Goal: Task Accomplishment & Management: Manage account settings

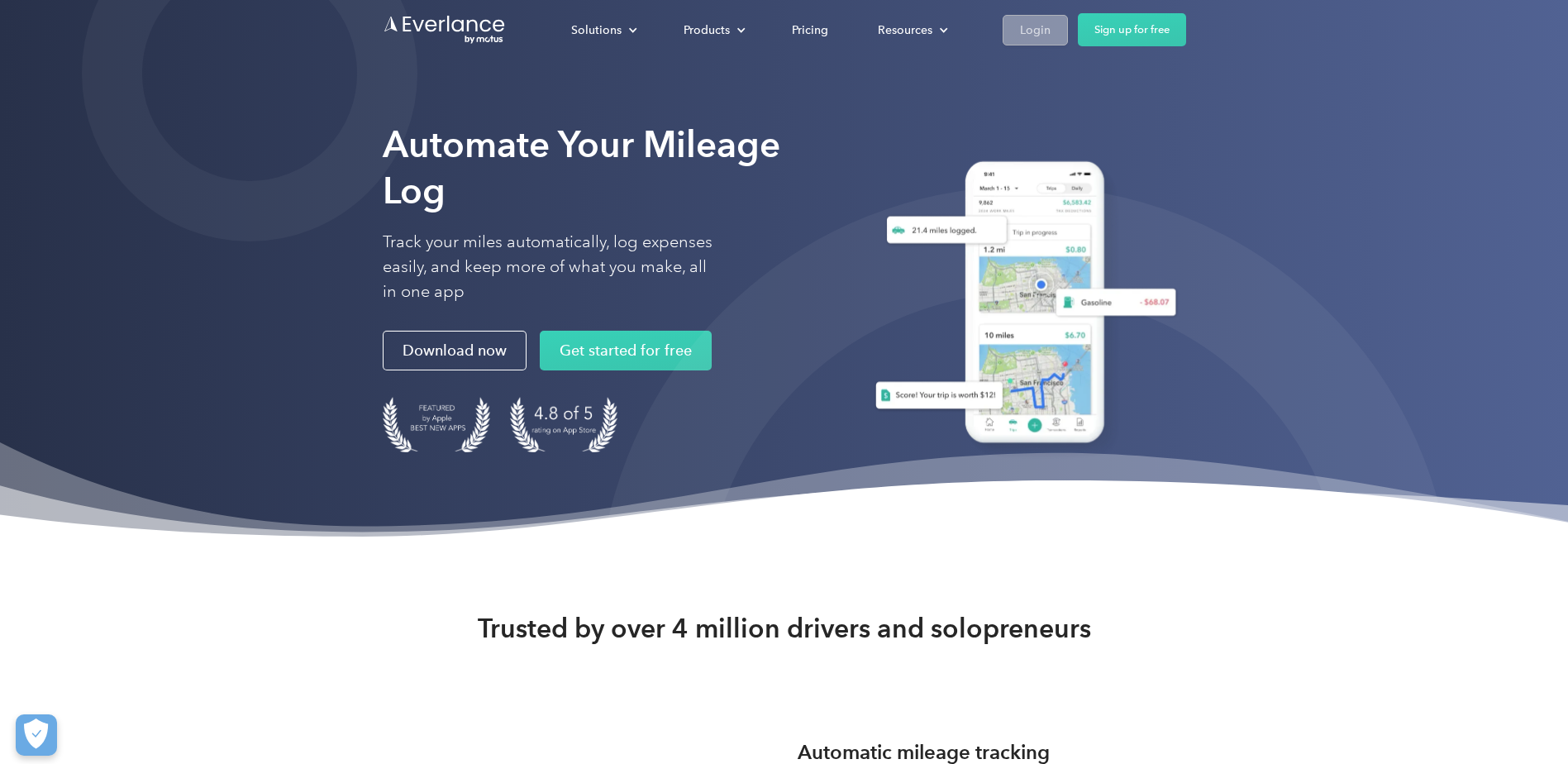
click at [1043, 28] on div "Login" at bounding box center [1035, 29] width 31 height 20
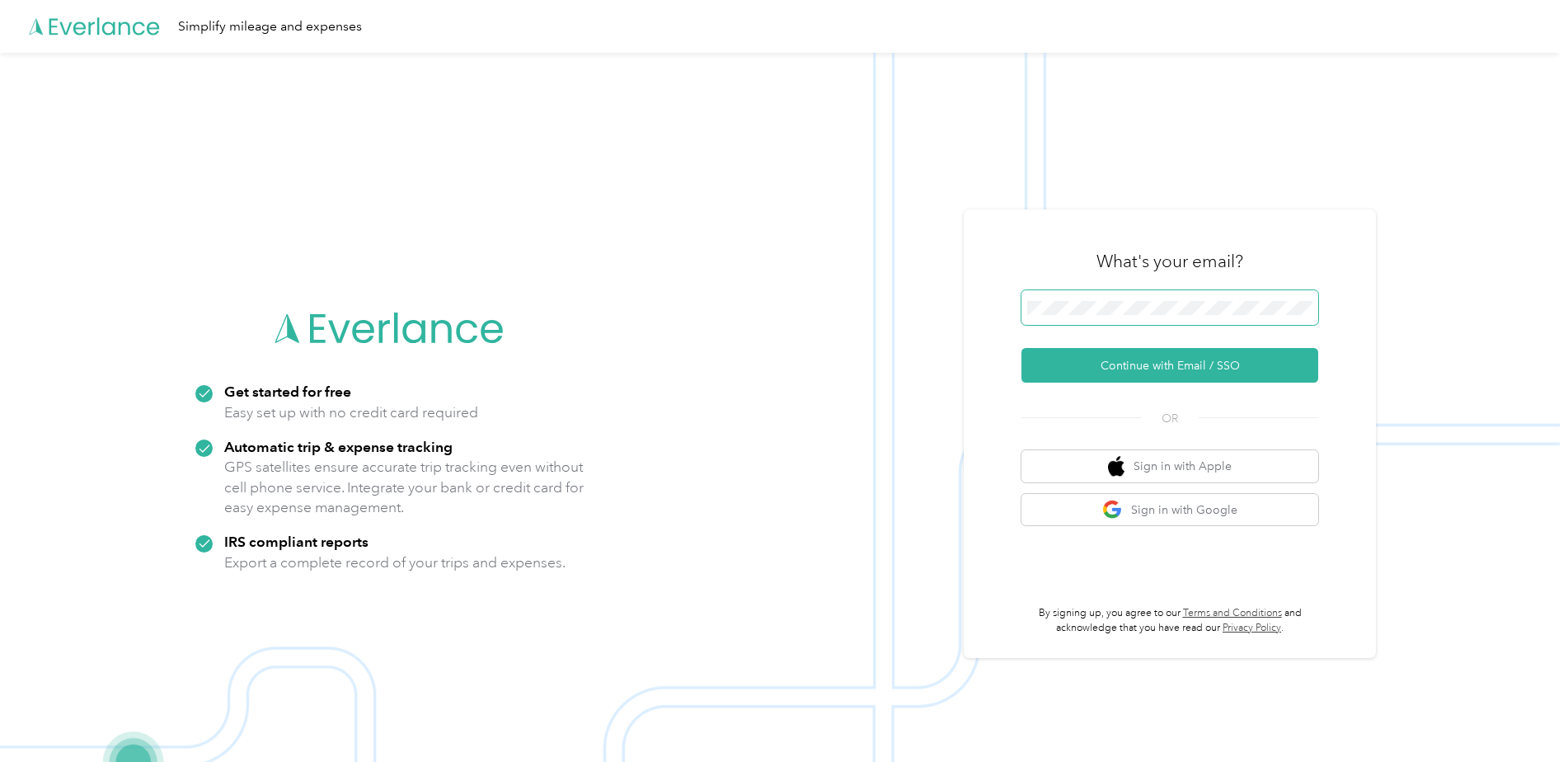
click at [1087, 298] on span at bounding box center [1169, 307] width 296 height 34
click at [1068, 355] on button "Continue with Email / SSO" at bounding box center [1169, 365] width 296 height 34
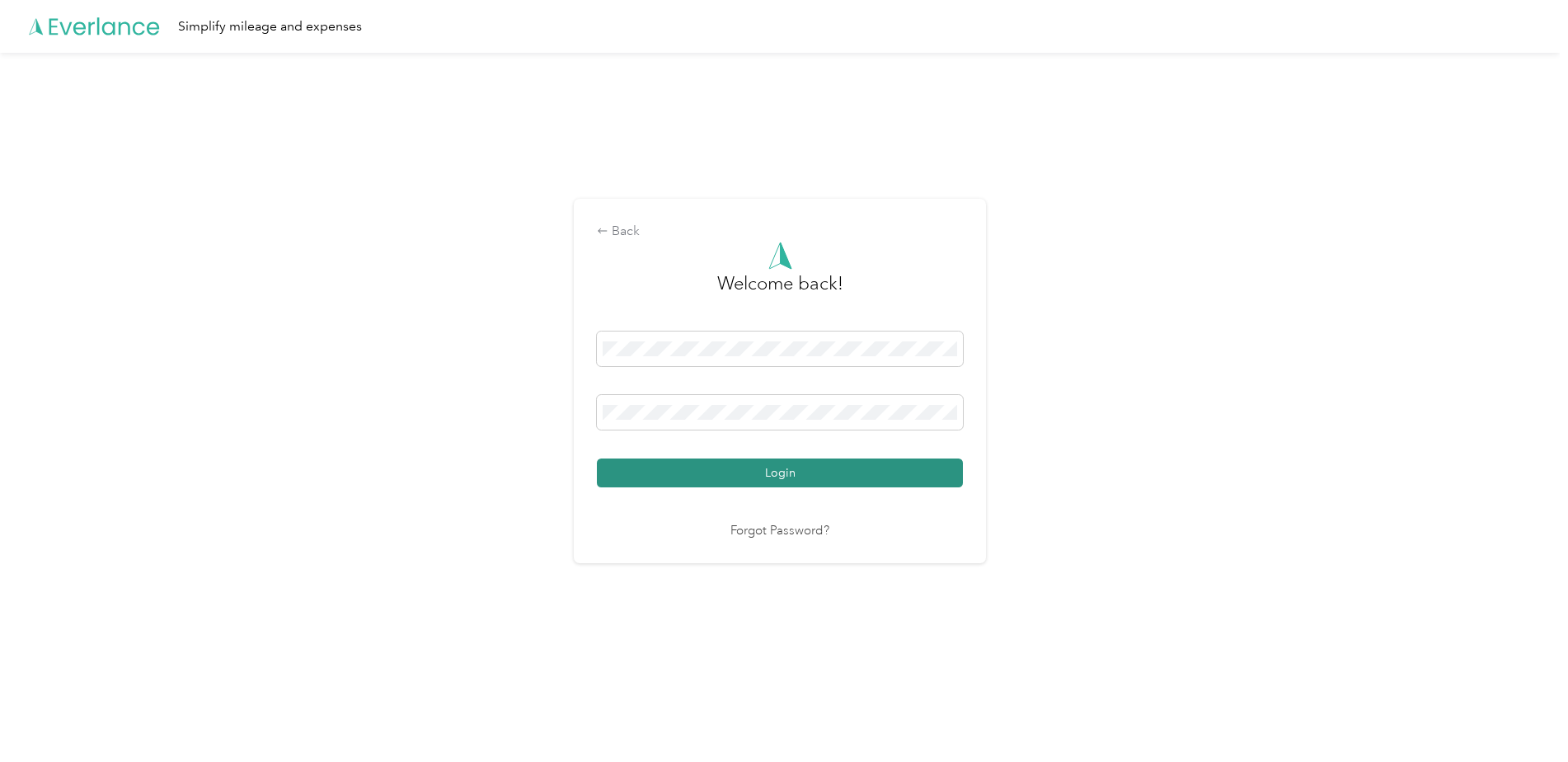
click at [893, 487] on button "Login" at bounding box center [780, 473] width 366 height 29
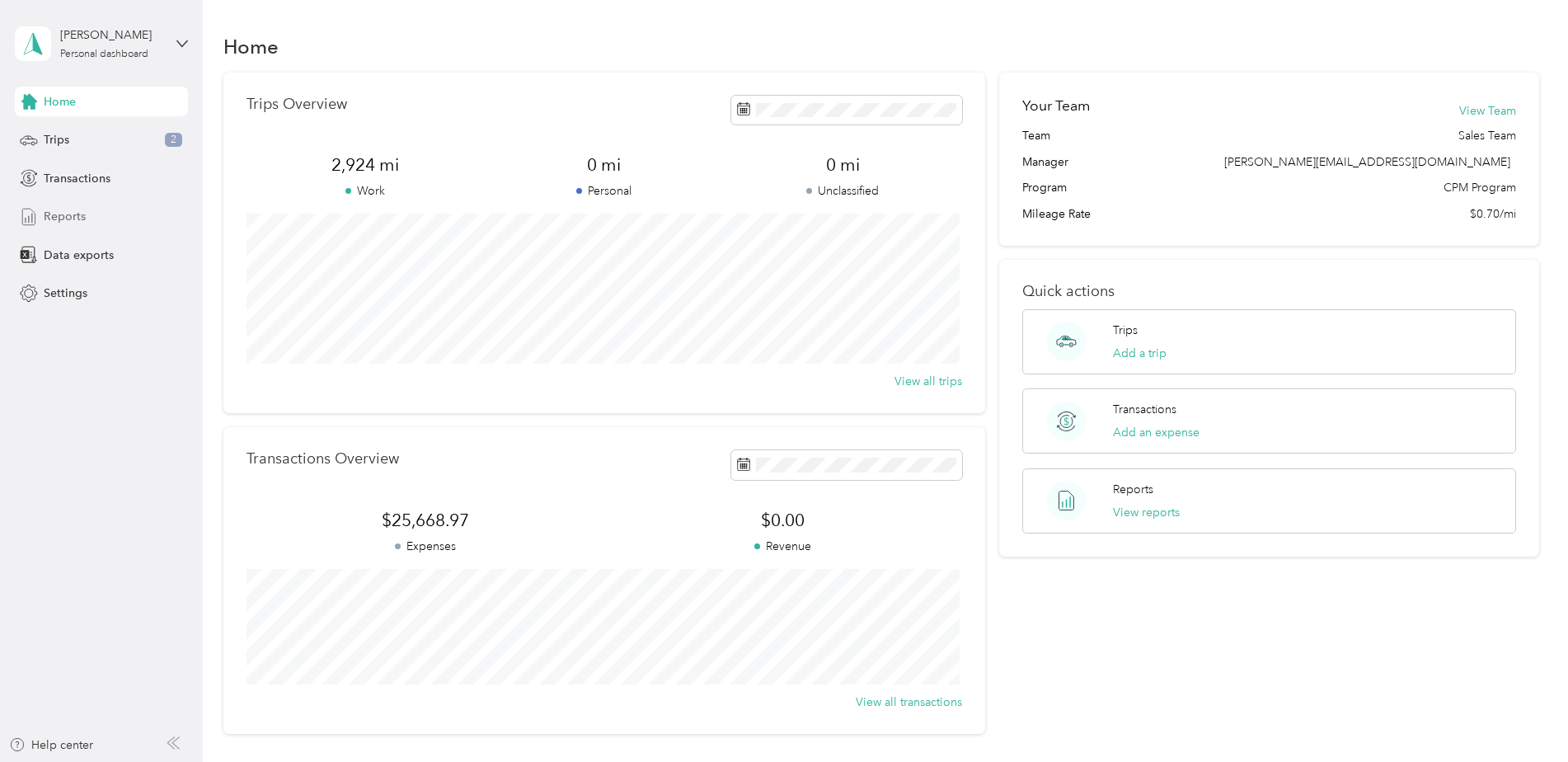
click at [62, 214] on span "Reports" at bounding box center [65, 216] width 42 height 18
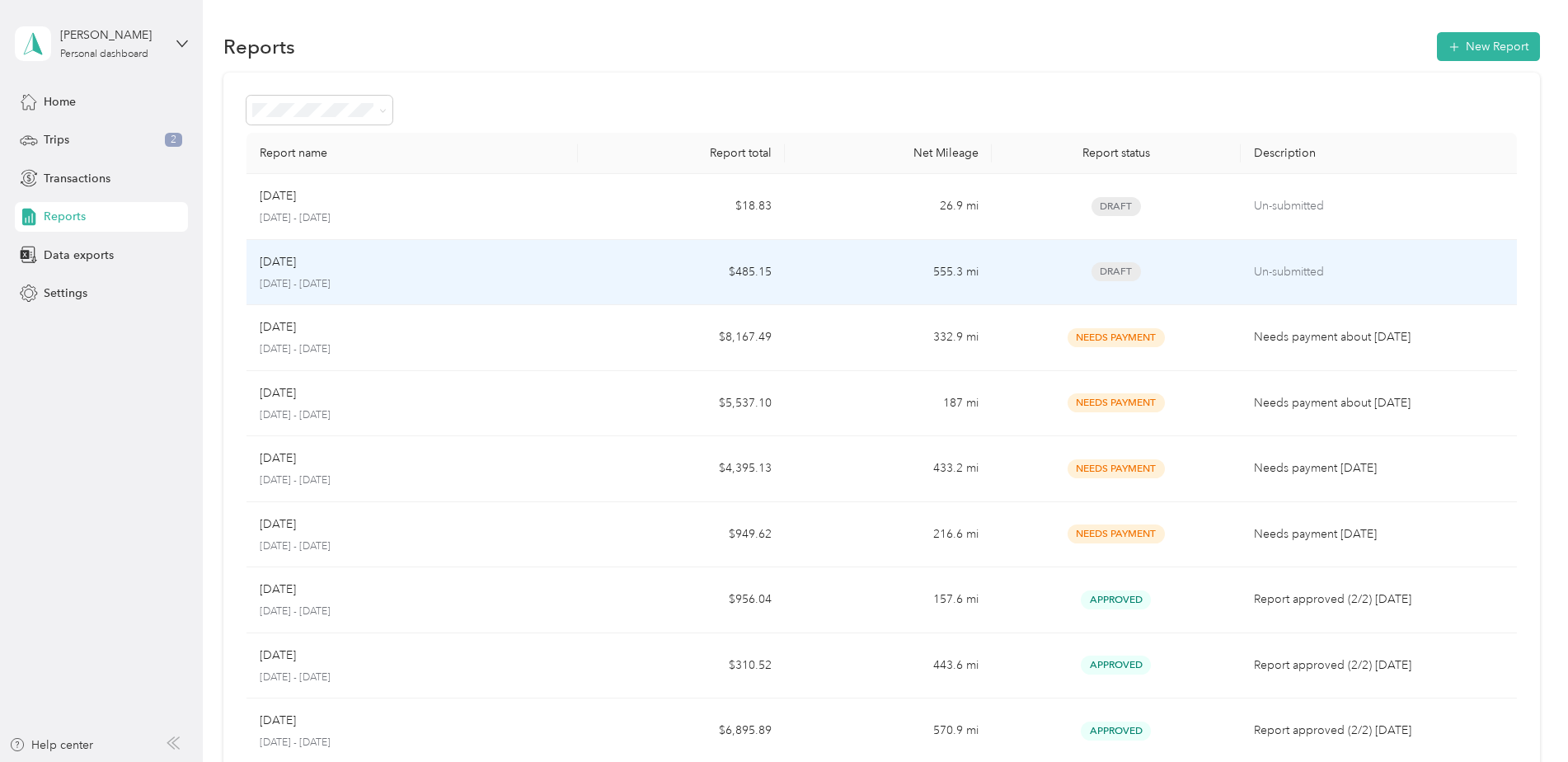
click at [288, 267] on p "[DATE]" at bounding box center [277, 262] width 36 height 18
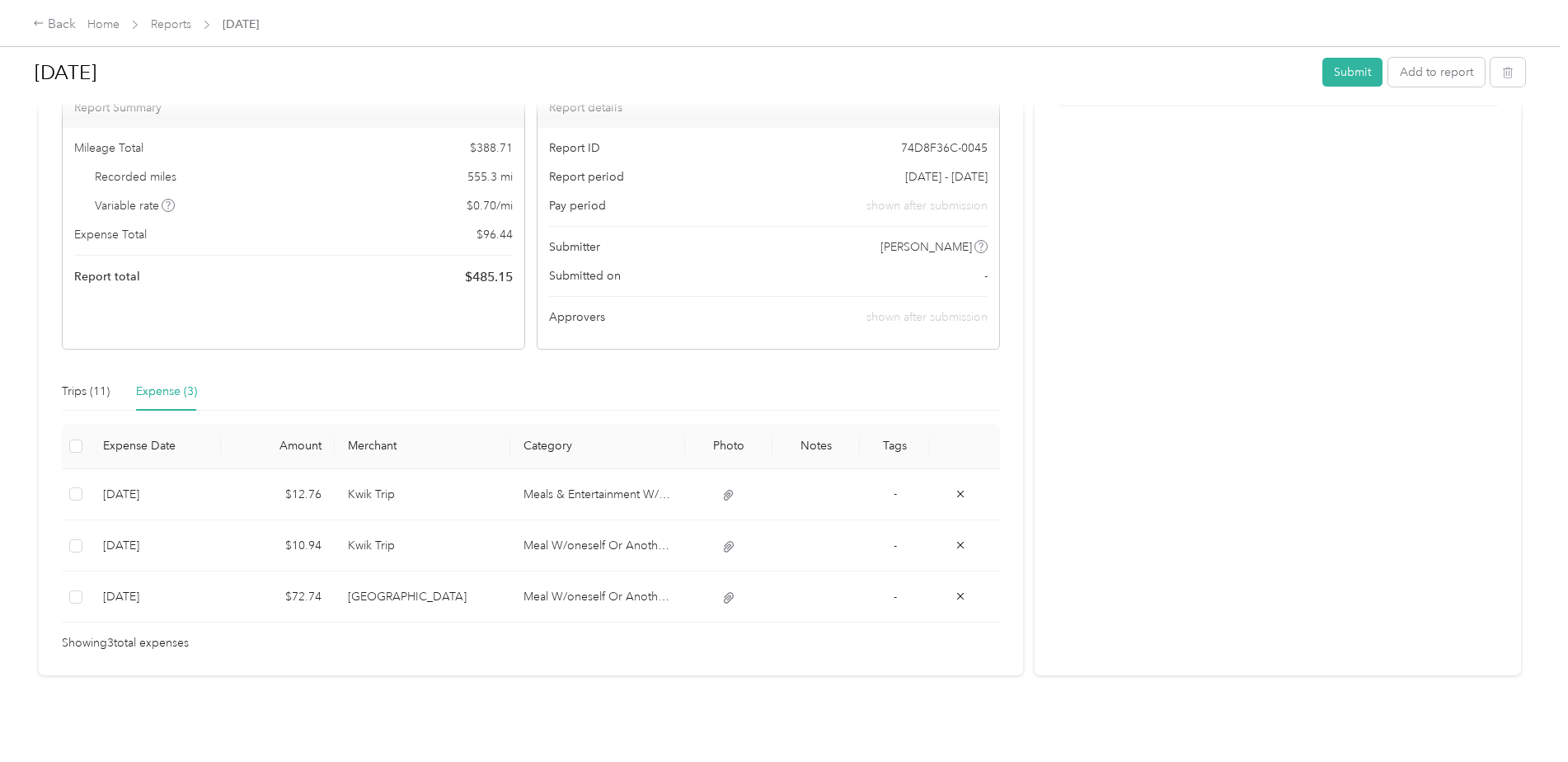
scroll to position [128, 0]
click at [84, 383] on div "Trips (11)" at bounding box center [85, 392] width 47 height 18
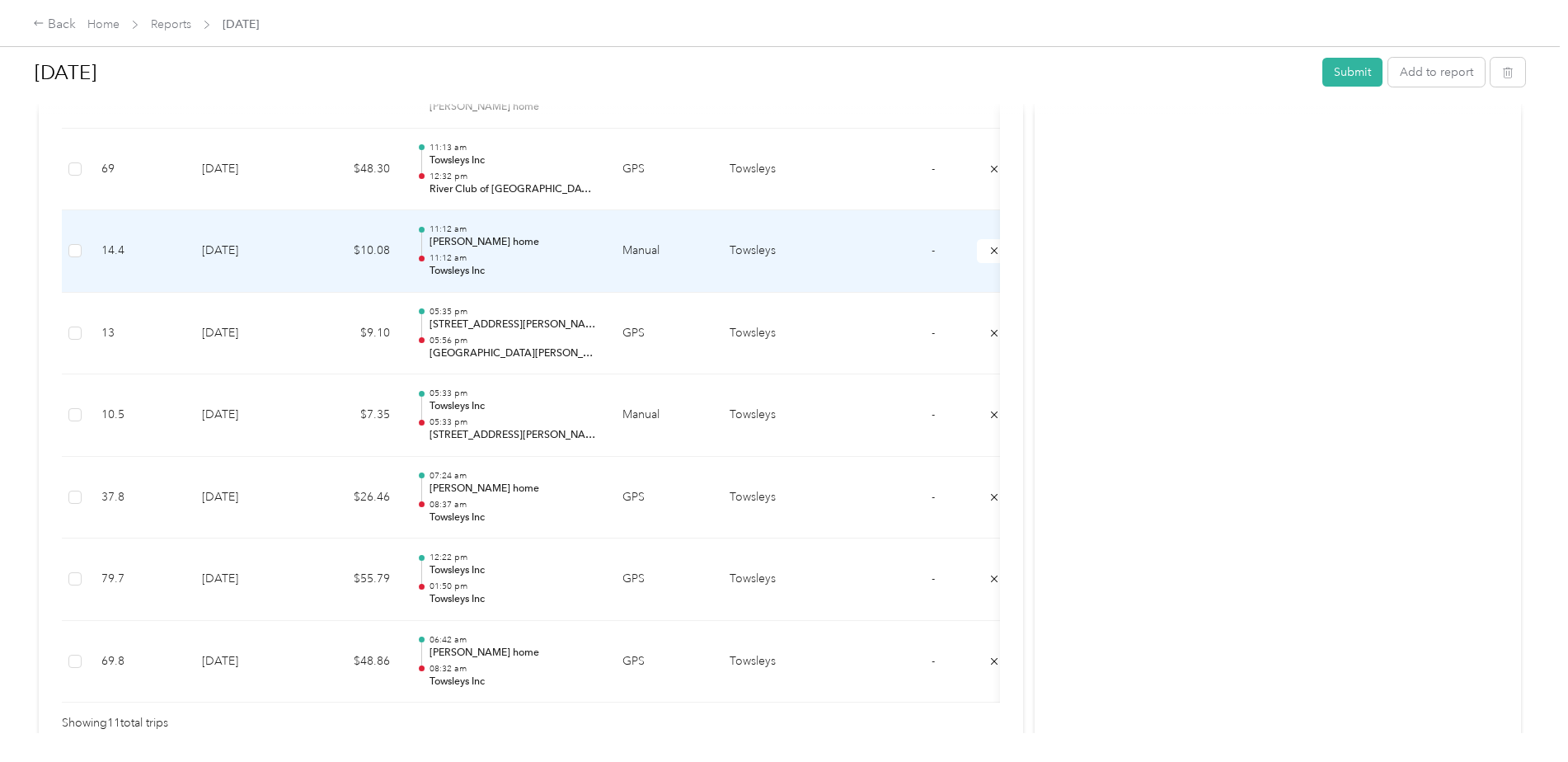
scroll to position [788, 0]
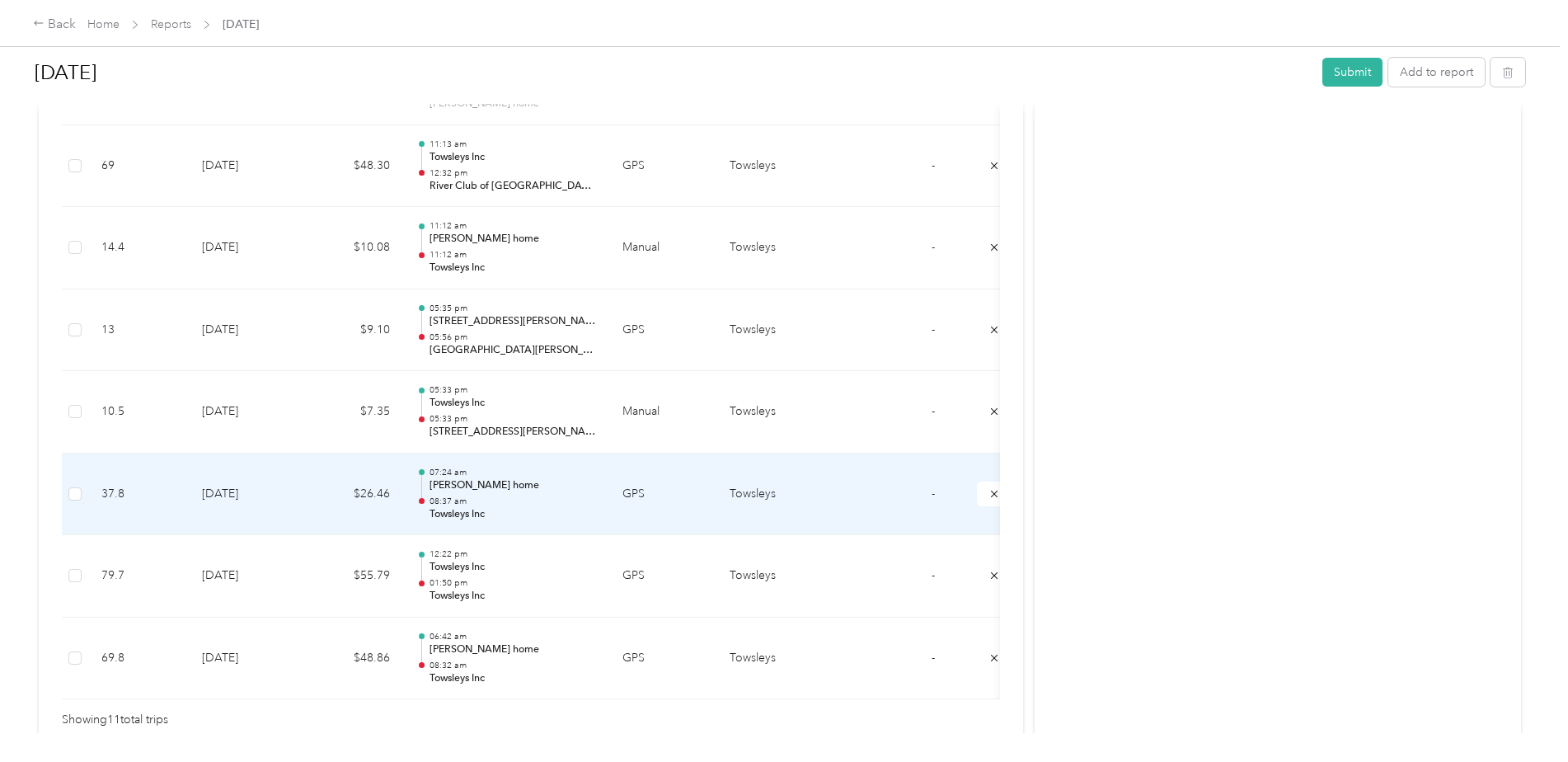
click at [465, 494] on div "07:24 am Kelley home 08:37 am Towsleys Inc" at bounding box center [512, 495] width 166 height 55
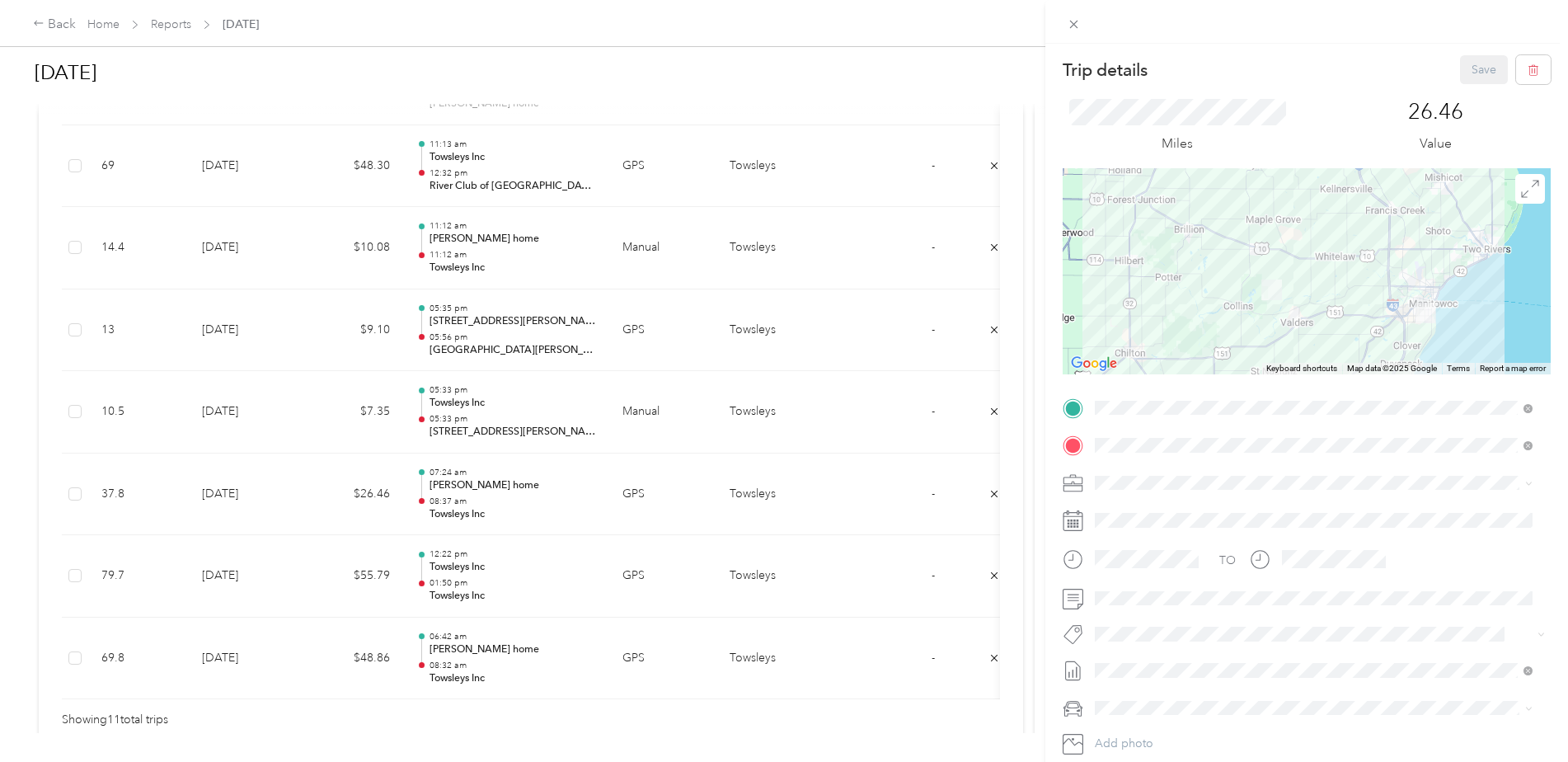
click at [934, 275] on div "Trip details Save This trip cannot be edited because it is either under review,…" at bounding box center [784, 381] width 1568 height 762
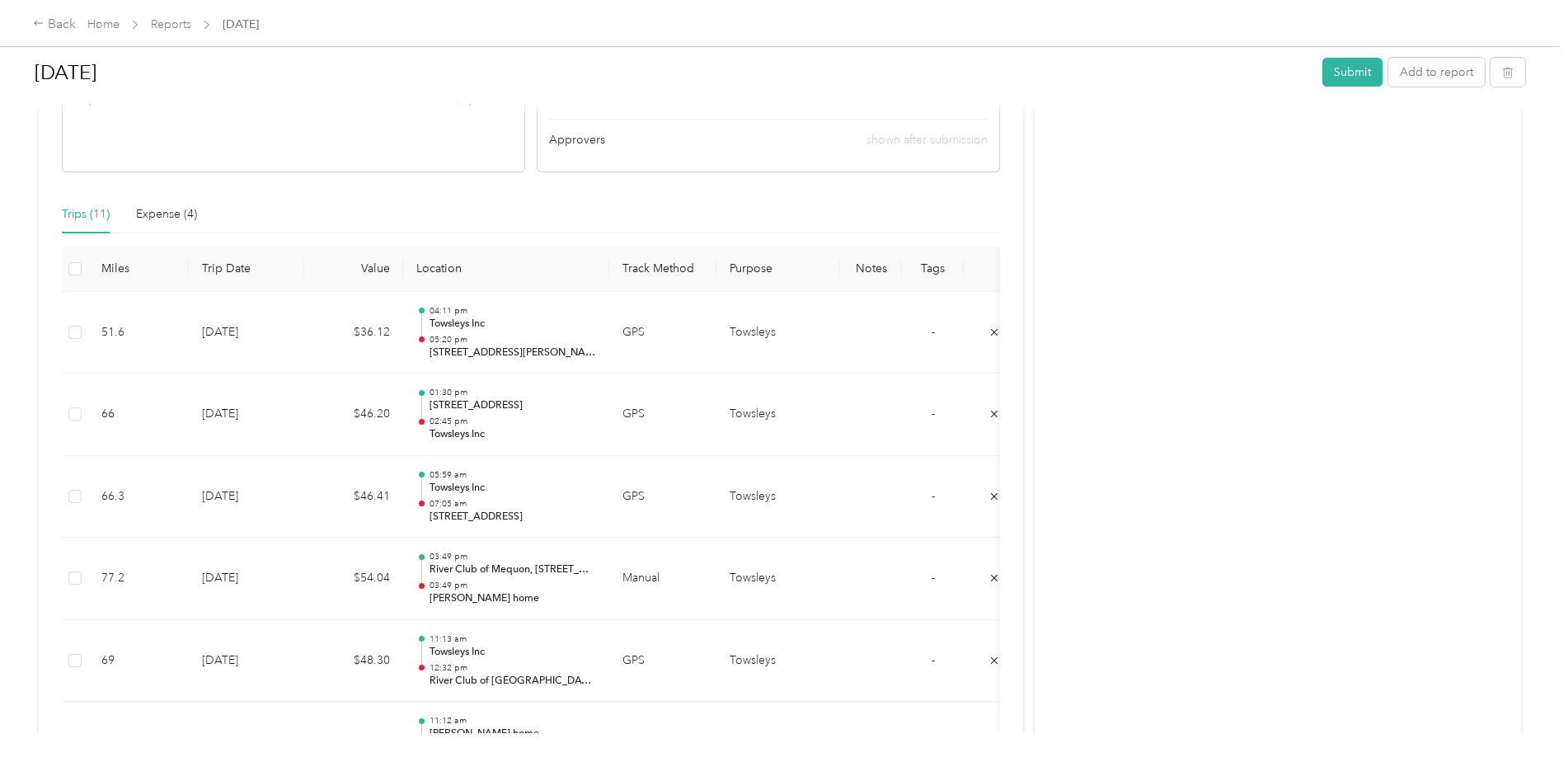
scroll to position [0, 0]
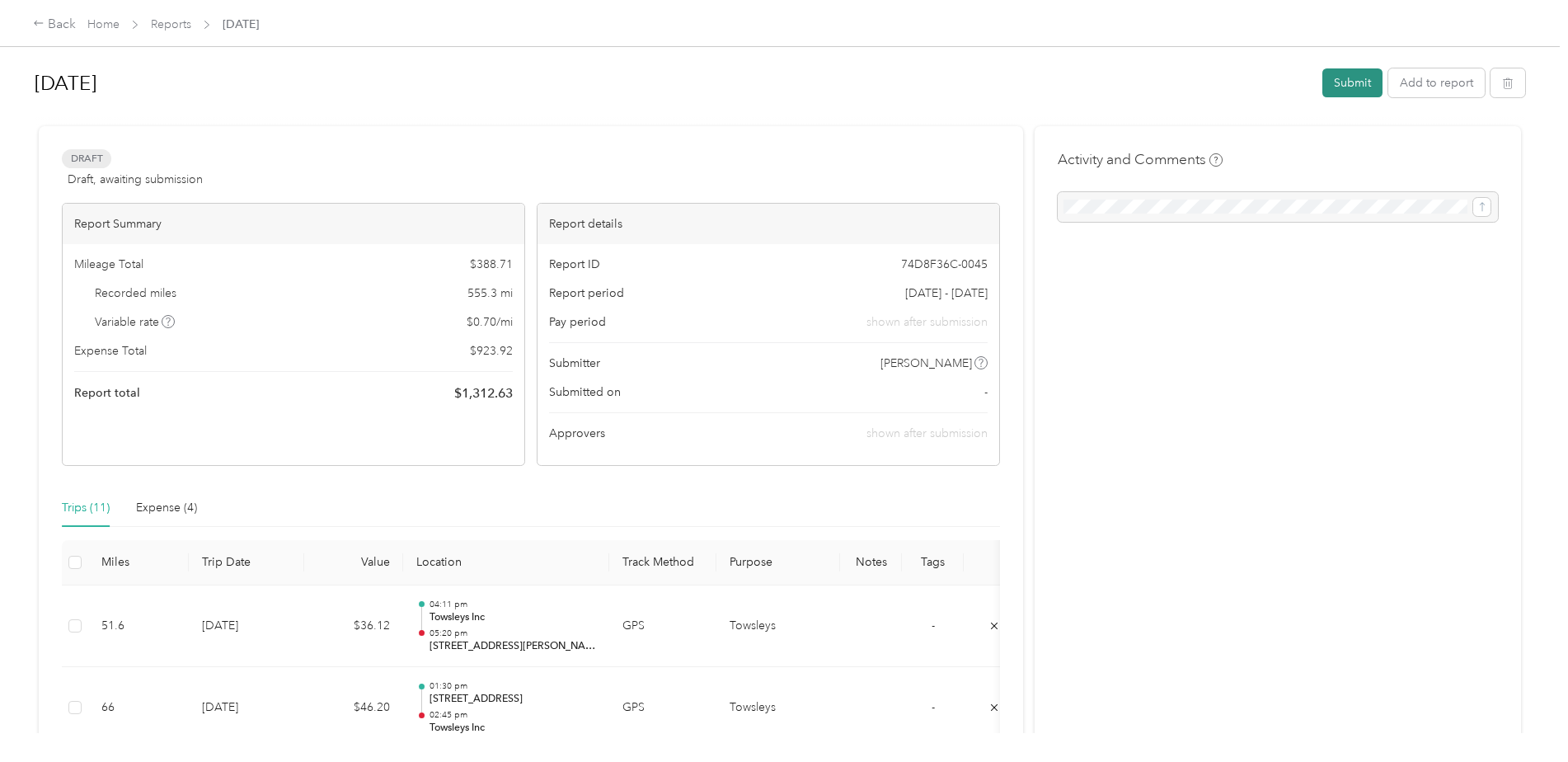
click at [1347, 77] on button "Submit" at bounding box center [1352, 83] width 60 height 29
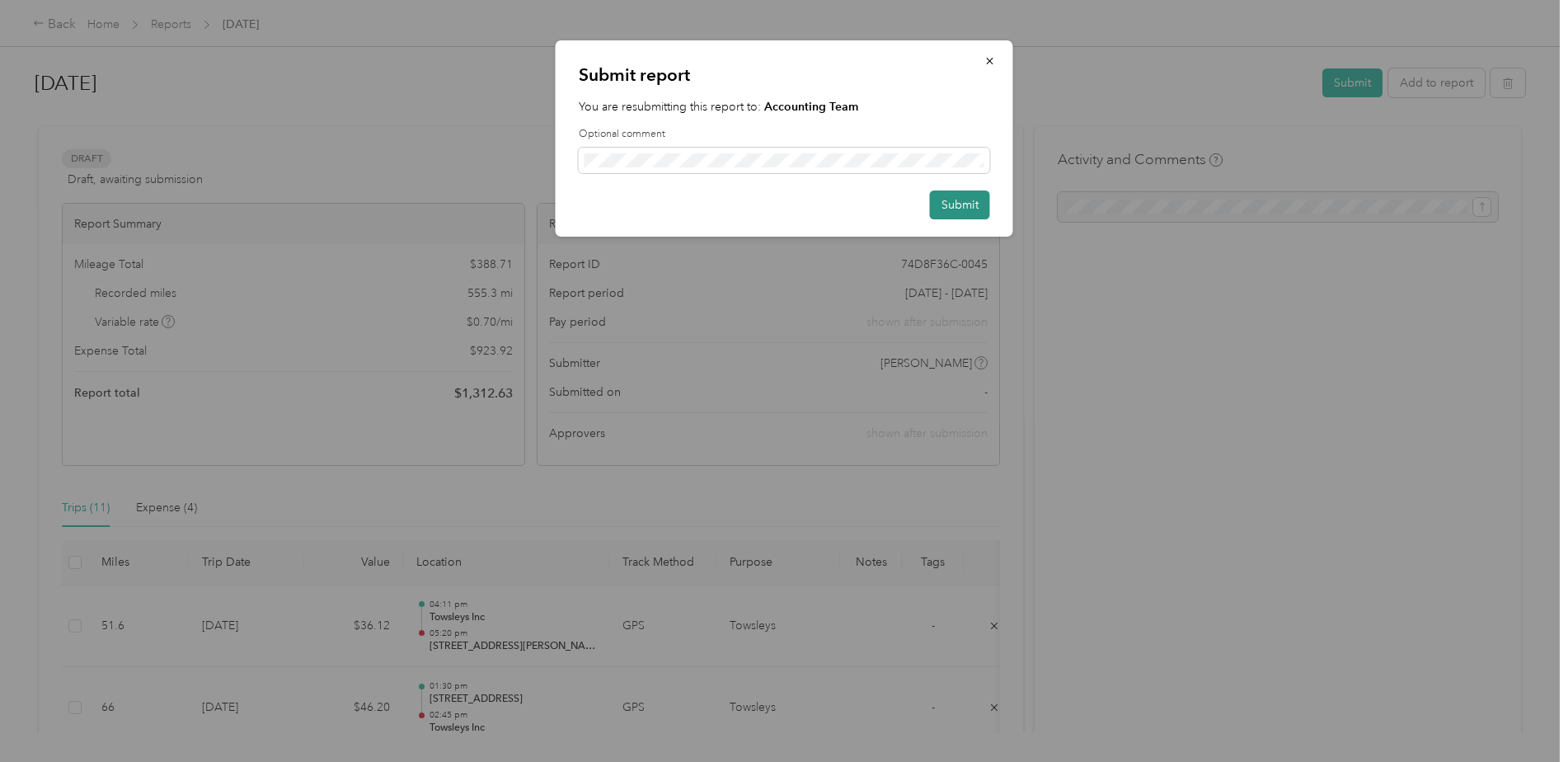
click at [962, 201] on button "Submit" at bounding box center [959, 205] width 60 height 29
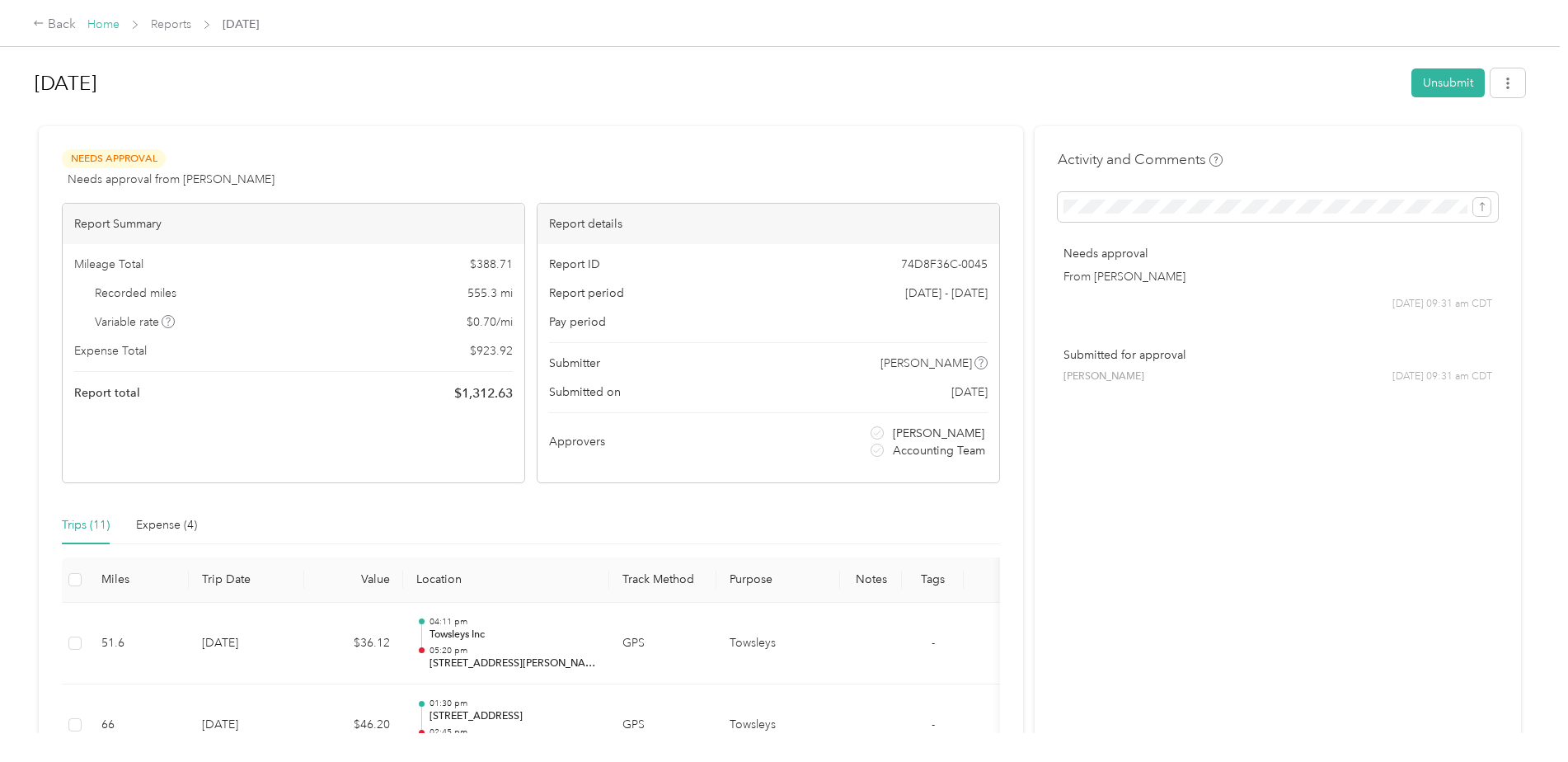
click at [101, 26] on link "Home" at bounding box center [103, 25] width 33 height 14
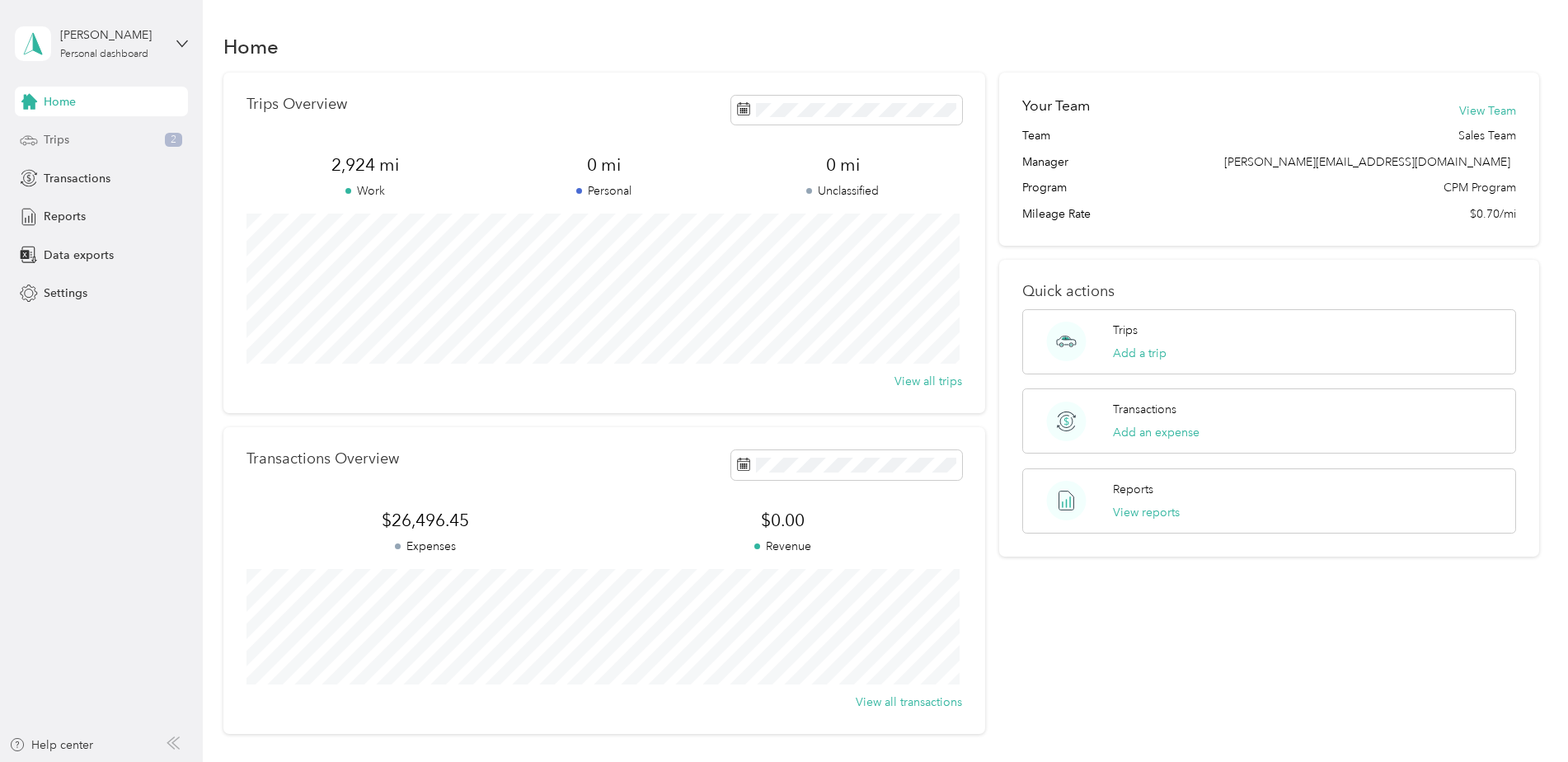
click at [54, 132] on span "Trips" at bounding box center [56, 140] width 26 height 18
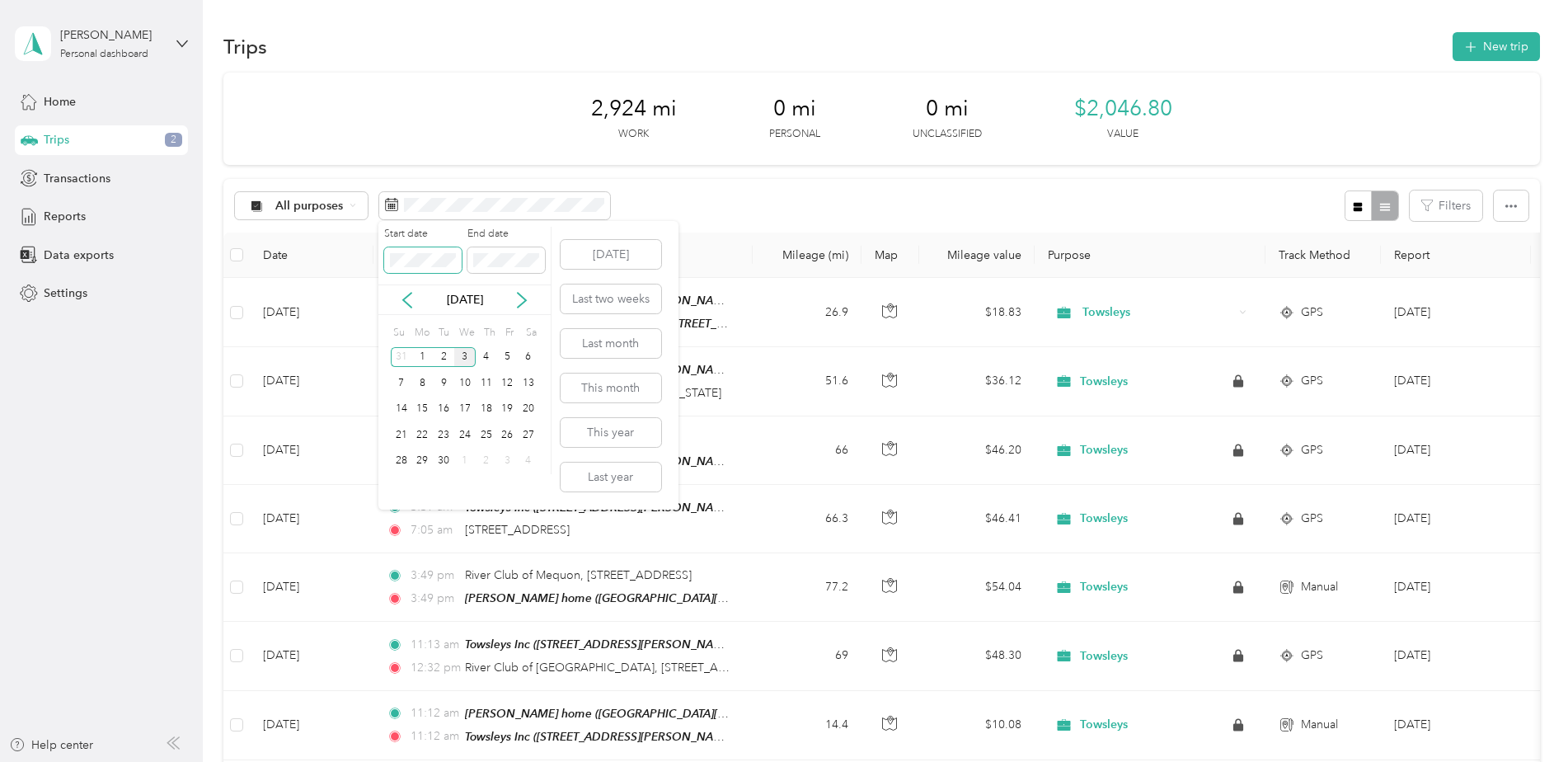
click at [302, 256] on body "Kelley Dietrich Personal dashboard Home Trips 2 Transactions Reports Data expor…" at bounding box center [779, 381] width 1559 height 762
click at [463, 356] on div "3" at bounding box center [464, 357] width 21 height 20
click at [585, 253] on button "Today" at bounding box center [610, 254] width 100 height 29
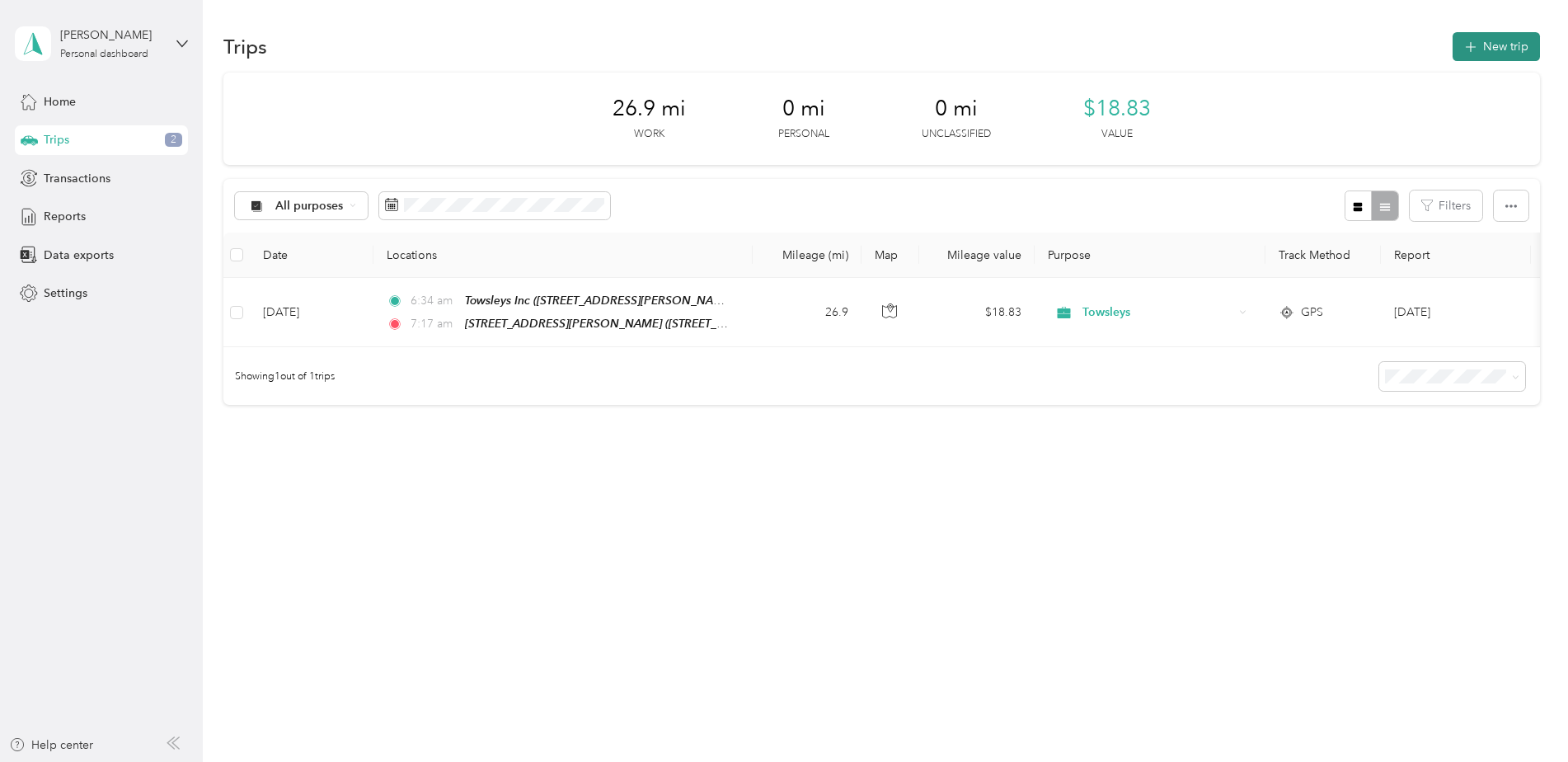
click at [1494, 44] on button "New trip" at bounding box center [1496, 47] width 87 height 29
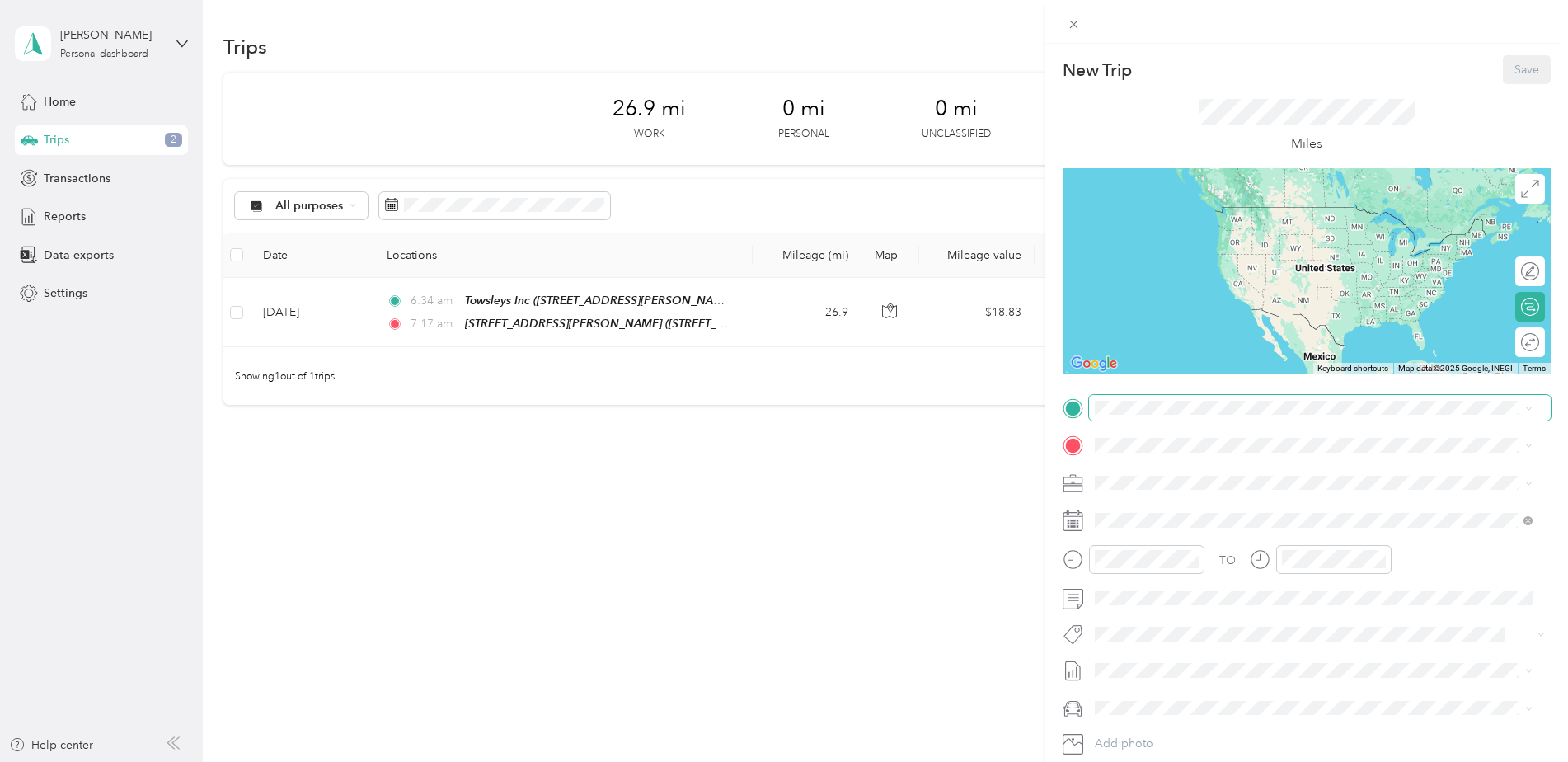
click at [1163, 417] on span at bounding box center [1319, 408] width 462 height 26
click at [1201, 479] on div "Bullseye 210 S Main St, 54110, Brillion, WI, United States" at bounding box center [1178, 483] width 105 height 34
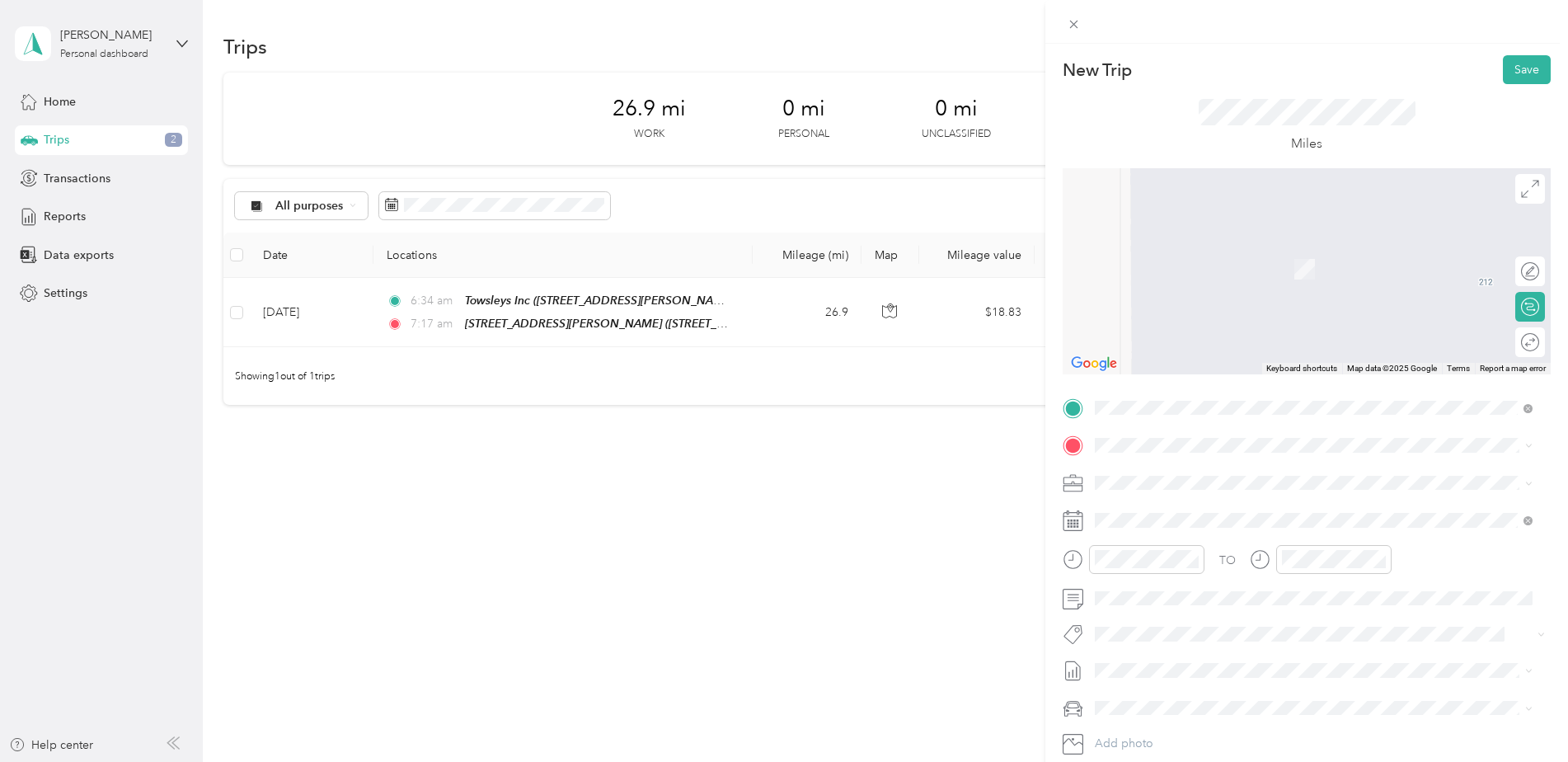
click at [1071, 485] on icon at bounding box center [1072, 483] width 20 height 20
click at [1134, 506] on span "Towsleys" at bounding box center [1123, 512] width 46 height 14
click at [1149, 441] on span at bounding box center [1319, 445] width 462 height 26
click at [1187, 525] on div "TEAM Towsleys Inc 1424 Dewey Street, 54220, Manitowoc, Wisconsin, United States" at bounding box center [1253, 524] width 256 height 40
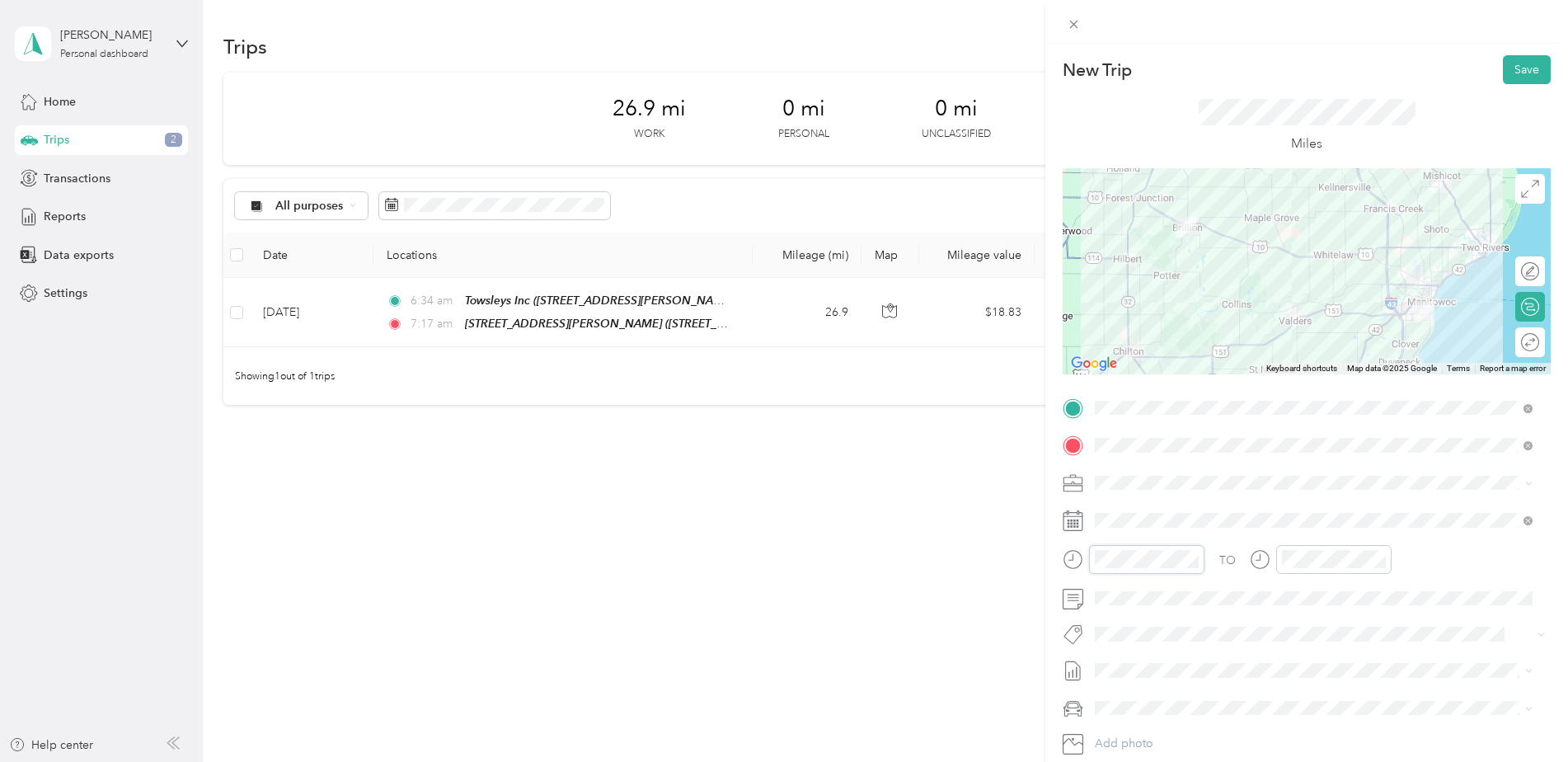
click at [1013, 554] on div "New Trip Save This trip cannot be edited because it is either under review, app…" at bounding box center [784, 381] width 1568 height 762
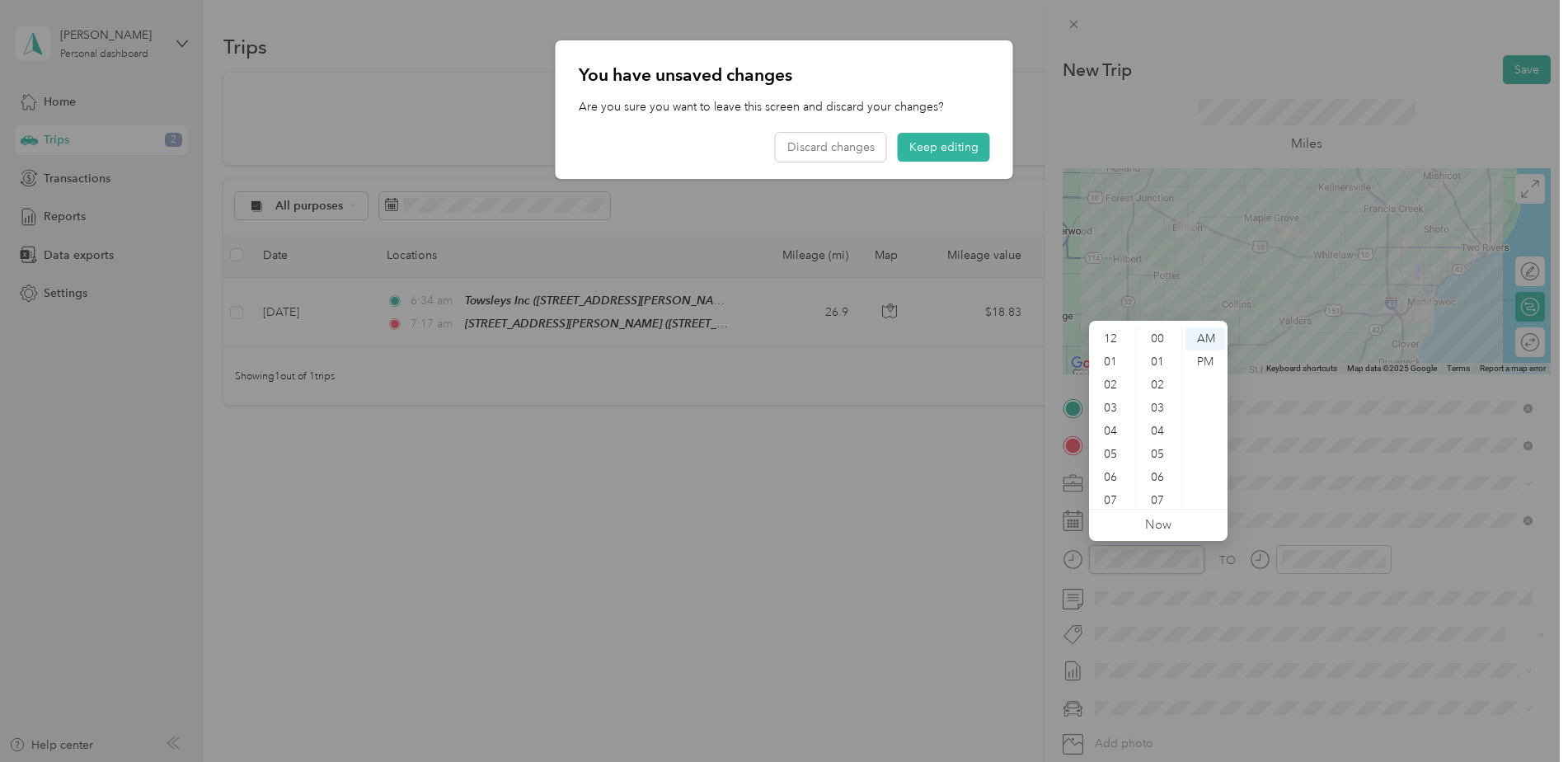
scroll to position [99, 0]
click at [953, 155] on button "Keep editing" at bounding box center [944, 147] width 92 height 29
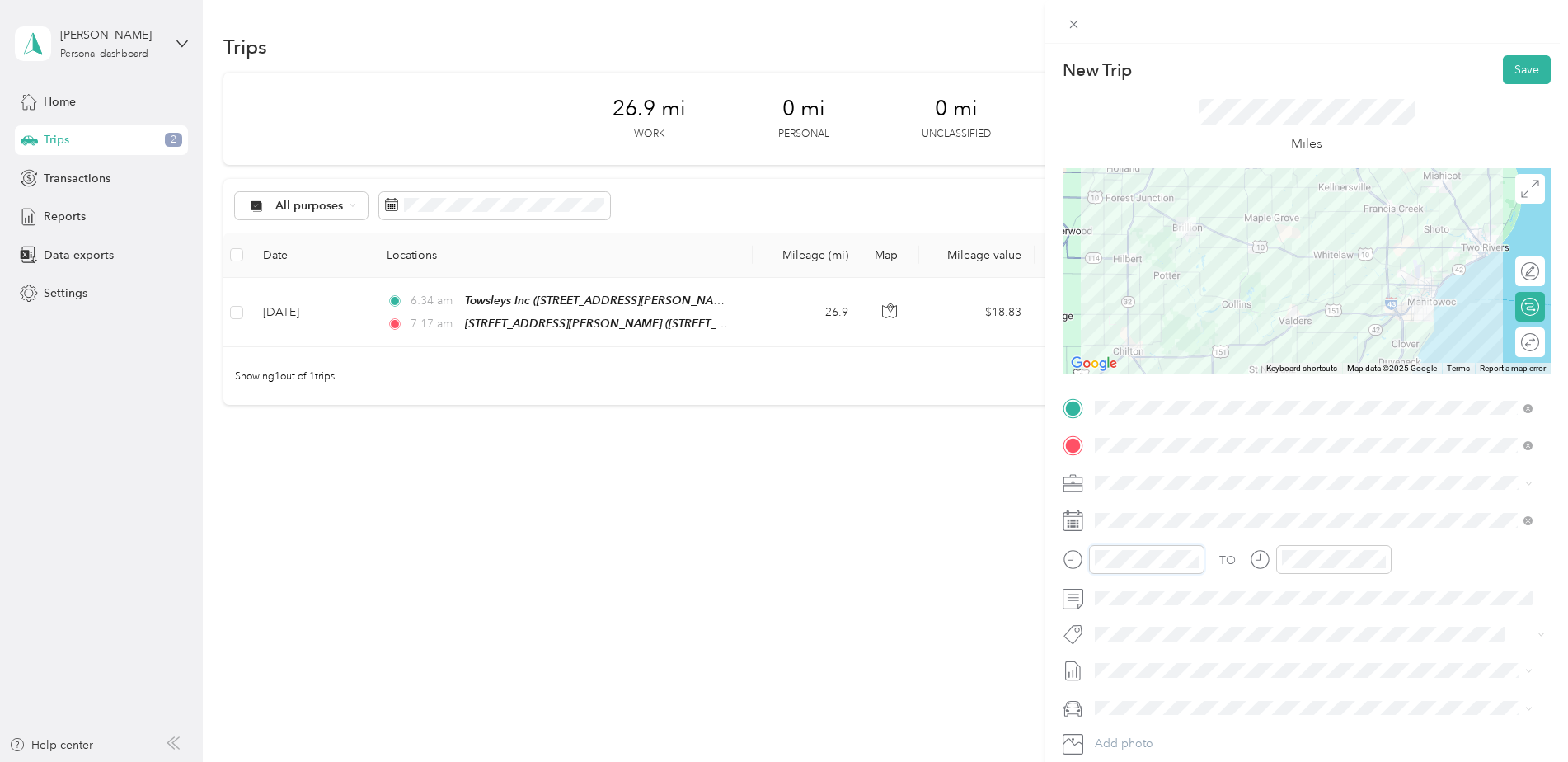
click at [1080, 561] on div at bounding box center [1133, 560] width 142 height 29
click at [1157, 409] on div "35" at bounding box center [1158, 408] width 40 height 23
click at [1103, 399] on div "07" at bounding box center [1112, 401] width 40 height 23
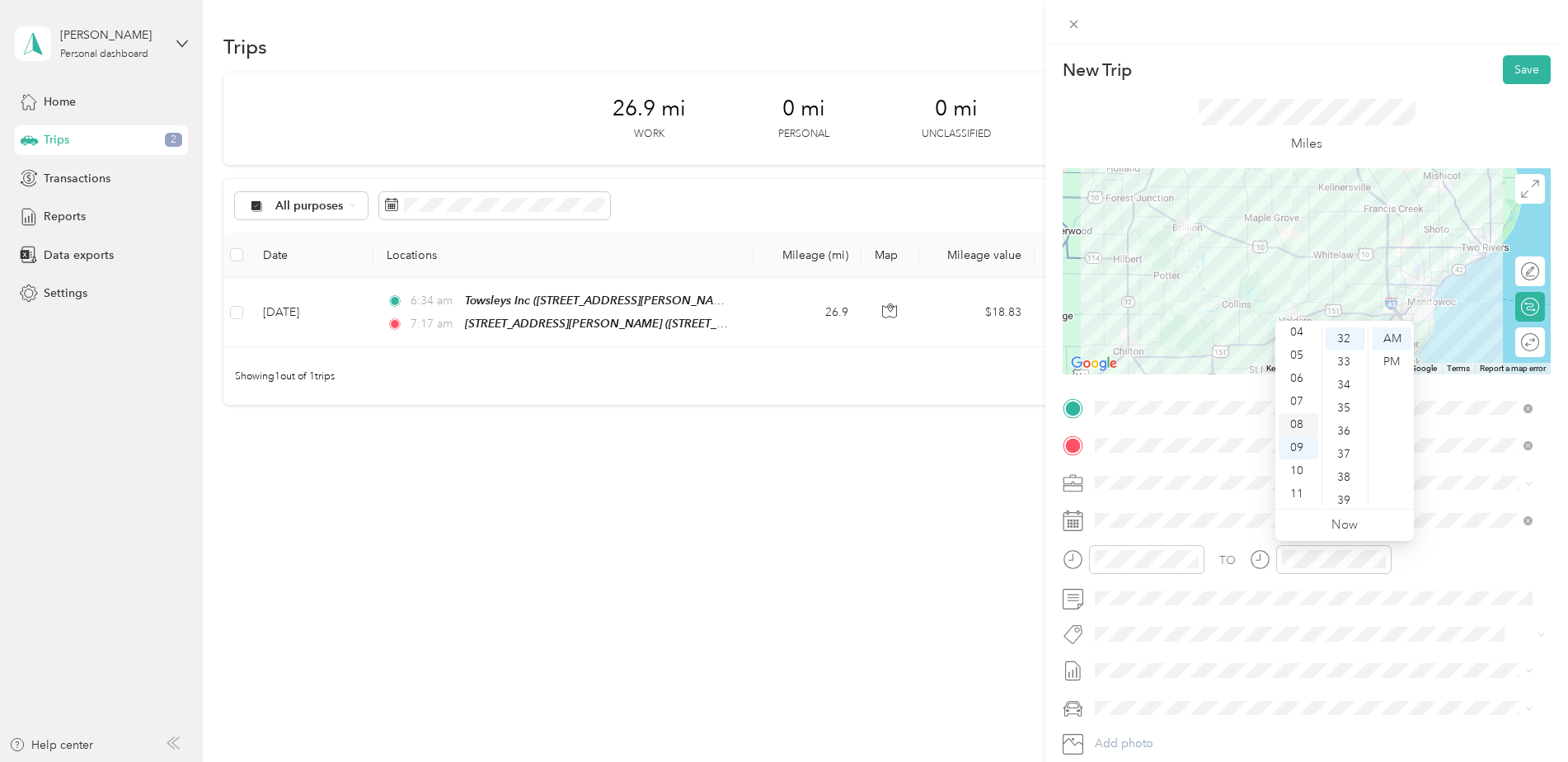
click at [1296, 421] on div "08" at bounding box center [1298, 425] width 40 height 23
click at [1348, 343] on div "32" at bounding box center [1345, 339] width 40 height 23
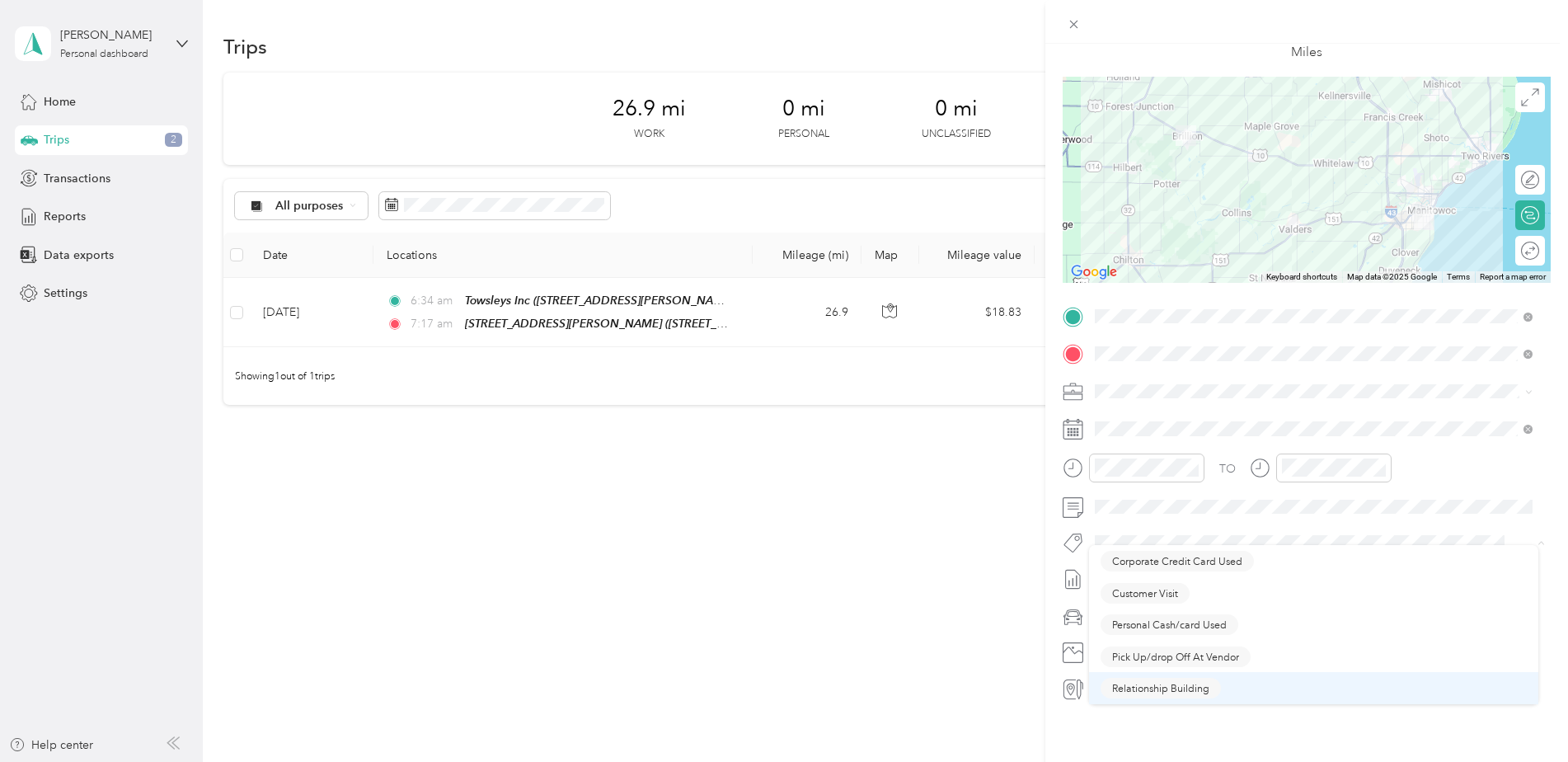
scroll to position [0, 0]
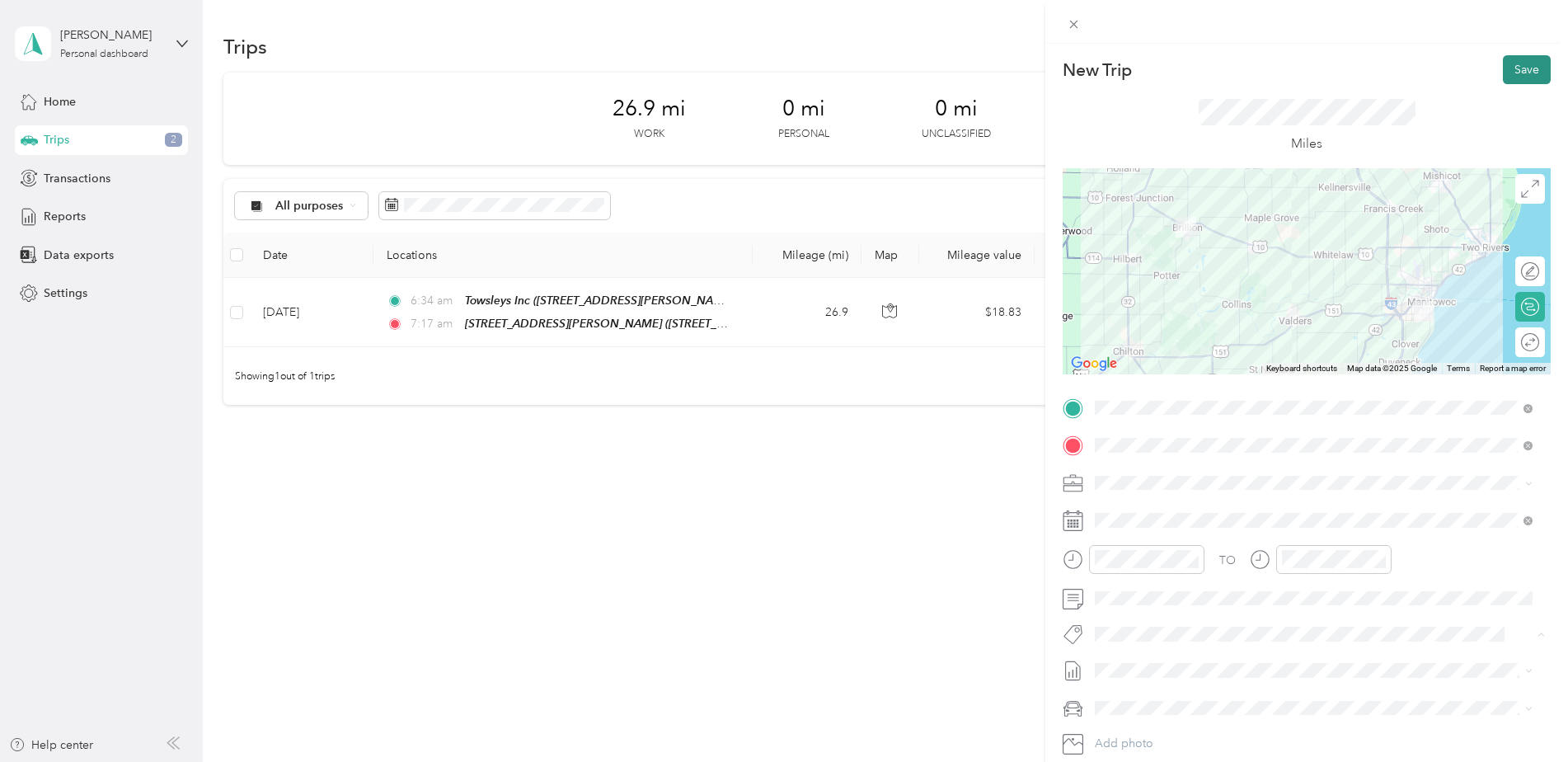
click at [1506, 73] on button "Save" at bounding box center [1527, 70] width 47 height 29
